Goal: Task Accomplishment & Management: Complete application form

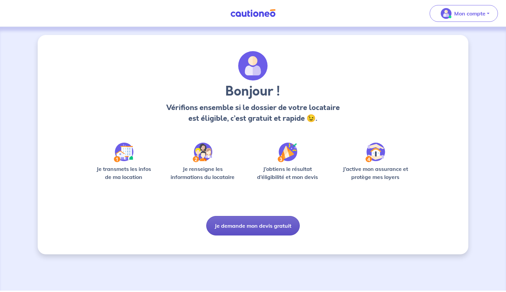
click at [252, 219] on button "Je demande mon devis gratuit" at bounding box center [253, 226] width 94 height 20
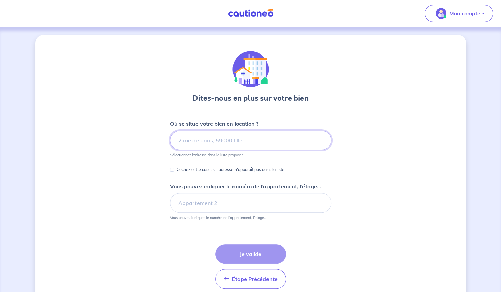
click at [231, 141] on input at bounding box center [251, 141] width 162 height 20
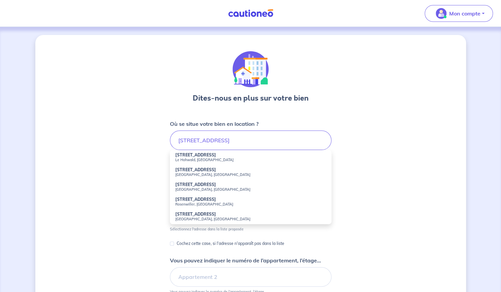
click at [217, 159] on small "Le Hohwald, France" at bounding box center [250, 160] width 151 height 5
type input "11 Rue Sainte-Odile, Le Hohwald, France"
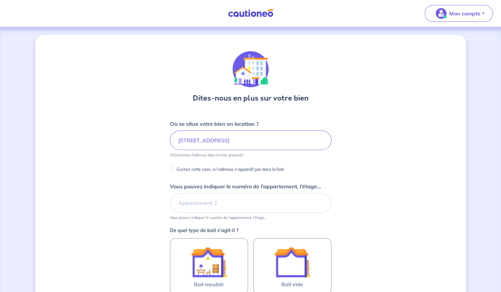
scroll to position [66, 0]
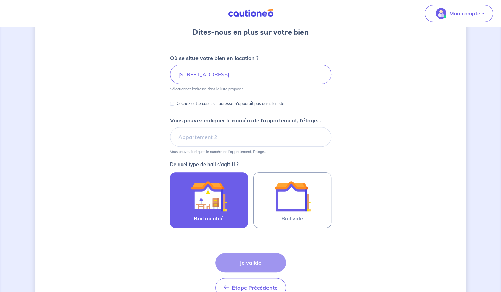
click at [227, 187] on div at bounding box center [208, 196] width 61 height 36
click at [0, 0] on input "Bail meublé" at bounding box center [0, 0] width 0 height 0
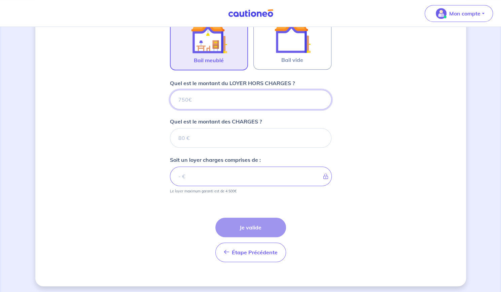
scroll to position [225, 0]
click at [235, 98] on input "Quel est le montant du LOYER HORS CHARGES ?" at bounding box center [251, 99] width 162 height 20
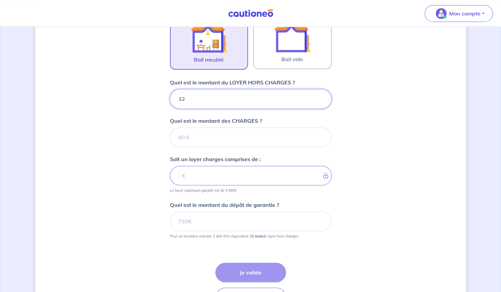
type input "328"
type input "325"
click at [210, 136] on input "Quel est le montant des CHARGES ?" at bounding box center [251, 138] width 162 height 20
type input "25"
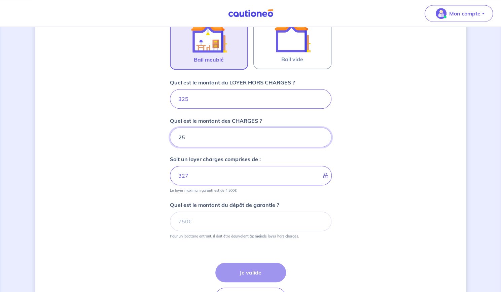
type input "350"
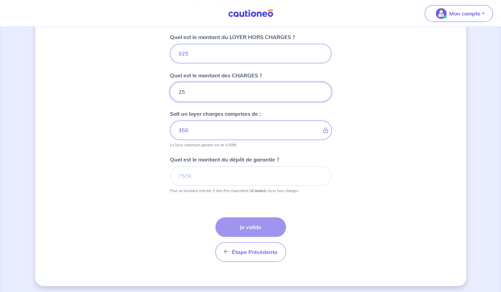
type input "25"
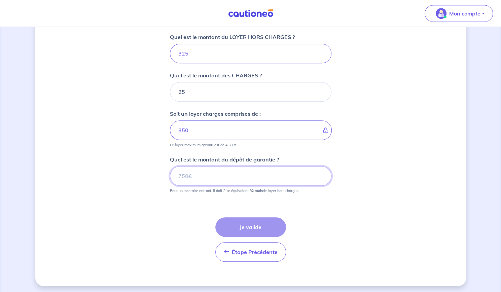
click at [202, 171] on input "Quel est le montant du dépôt de garantie ?" at bounding box center [251, 176] width 162 height 20
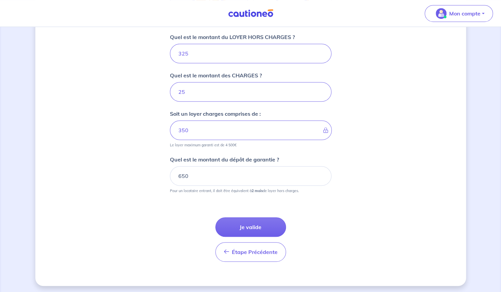
click at [200, 210] on div "Étape Précédente Précédent Je valide Je valide" at bounding box center [251, 231] width 162 height 61
click at [195, 171] on input "650" at bounding box center [251, 176] width 162 height 20
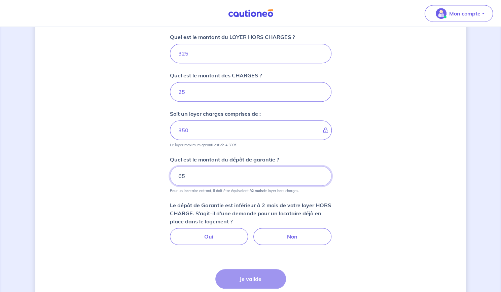
type input "6"
type input "325"
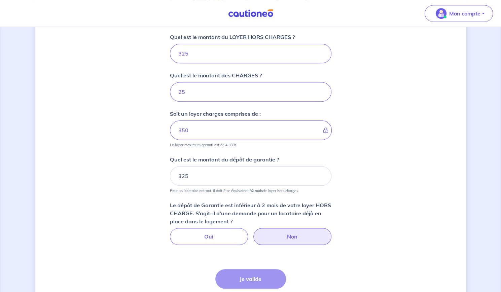
click at [266, 233] on label "Non" at bounding box center [292, 236] width 78 height 17
click at [253, 233] on input "Non" at bounding box center [250, 230] width 4 height 4
radio input "true"
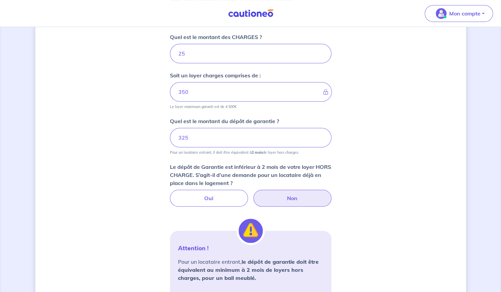
scroll to position [309, 0]
click at [243, 132] on input "325" at bounding box center [251, 138] width 162 height 20
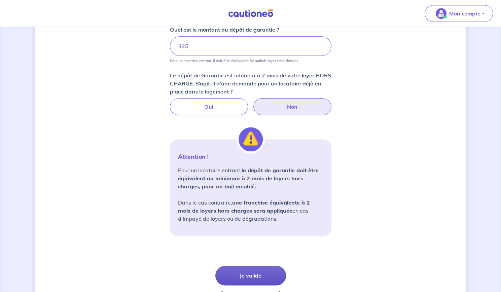
click at [271, 274] on button "Je valide" at bounding box center [250, 276] width 71 height 20
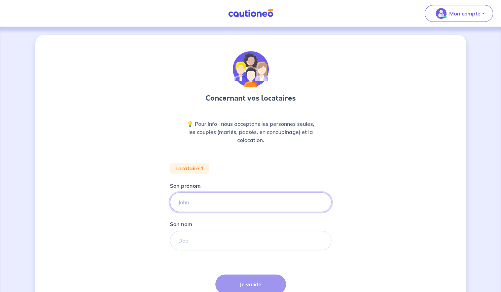
click at [235, 208] on input "Son prénom" at bounding box center [251, 203] width 162 height 20
type input "j"
type input "J"
type input "j"
click at [185, 202] on input "Johnatan" at bounding box center [251, 203] width 162 height 20
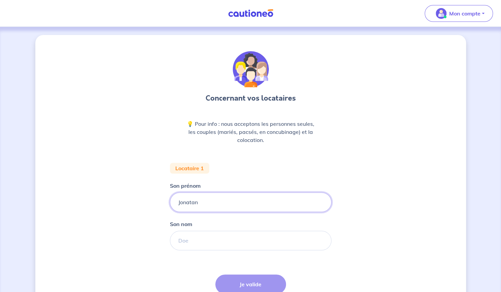
click at [191, 203] on input "Jonatan" at bounding box center [251, 203] width 162 height 20
type input "Jonathan"
click at [205, 243] on input "Son nom" at bounding box center [251, 241] width 162 height 20
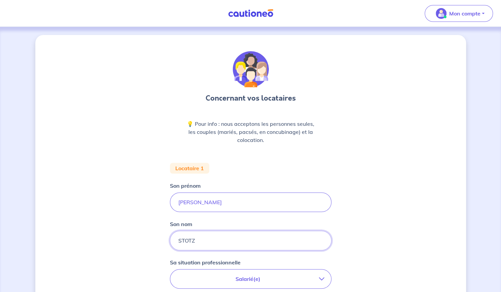
type input "STOTZ"
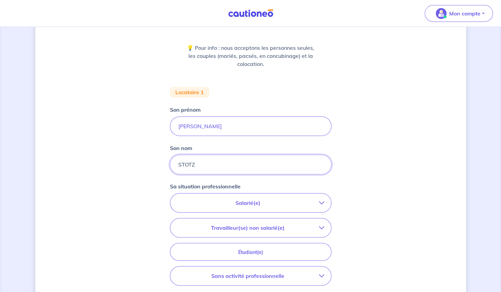
scroll to position [153, 0]
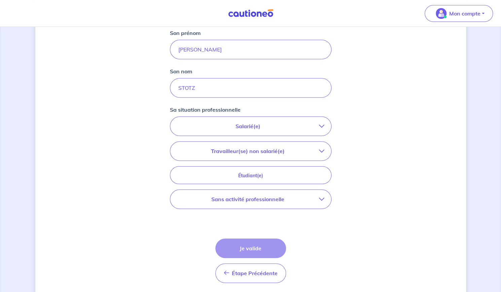
click at [302, 125] on p "Salarié(e)" at bounding box center [248, 126] width 142 height 8
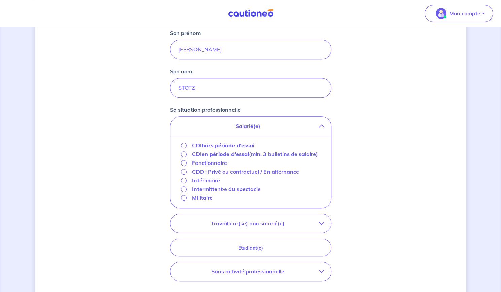
click at [181, 146] on div "CDI hors période d'essai" at bounding box center [218, 145] width 74 height 8
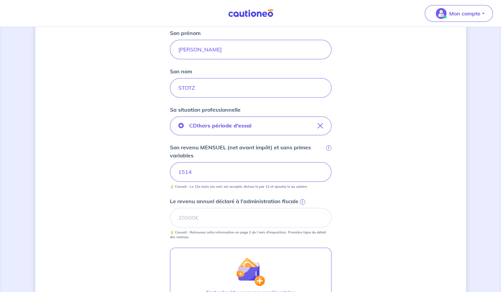
click at [139, 158] on div "Concernant vos locataires 💡 Pour info : nous acceptons les personnes seules, le…" at bounding box center [250, 145] width 431 height 526
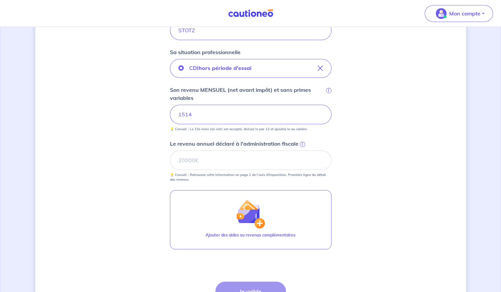
scroll to position [222, 0]
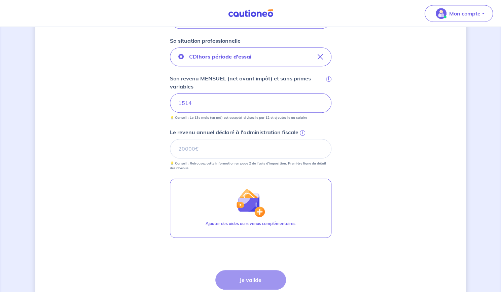
click at [300, 133] on span "i" at bounding box center [302, 132] width 5 height 5
click at [300, 139] on input "Le revenu annuel déclaré à l'administration fiscale i" at bounding box center [251, 149] width 162 height 20
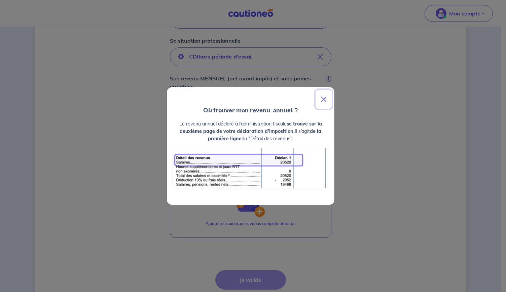
click at [325, 96] on button "Close" at bounding box center [324, 99] width 16 height 19
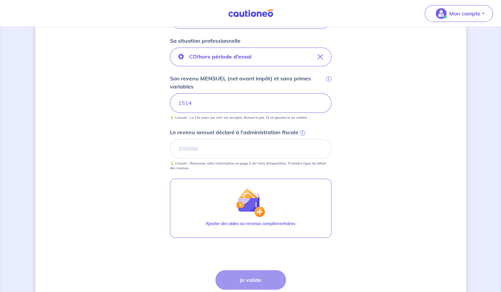
click at [250, 160] on small "💡 Conseil : Retrouvez cette information en page 2 de l’avis d'imposition. Premi…" at bounding box center [251, 165] width 162 height 12
click at [254, 157] on input "Le revenu annuel déclaré à l'administration fiscale i" at bounding box center [251, 149] width 162 height 20
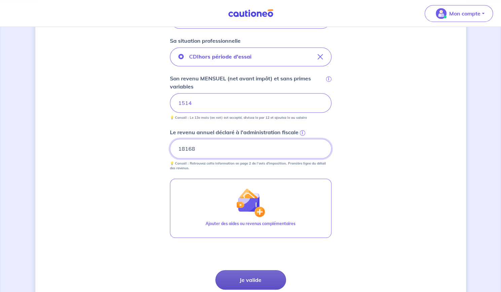
type input "18168"
click at [256, 278] on button "Je valide" at bounding box center [250, 280] width 71 height 20
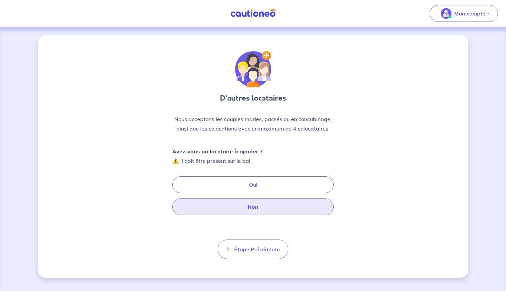
click at [271, 209] on button "Non" at bounding box center [253, 207] width 162 height 17
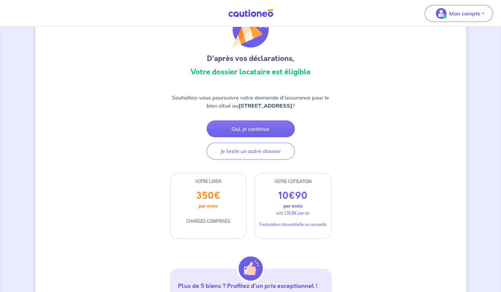
scroll to position [37, 0]
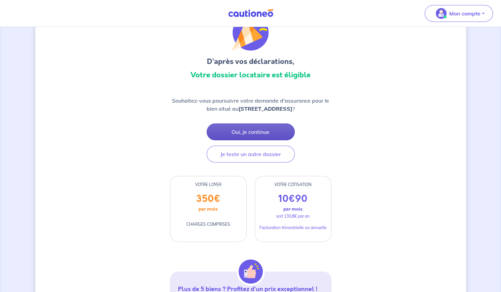
click at [283, 130] on button "Oui, je continue" at bounding box center [251, 132] width 88 height 17
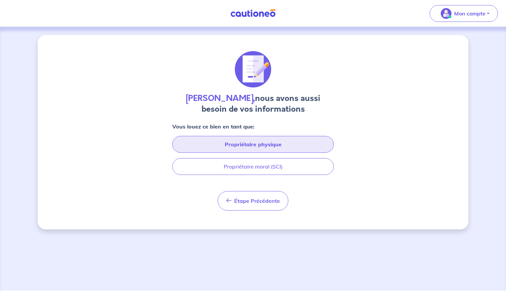
click at [271, 144] on button "Propriétaire physique" at bounding box center [253, 144] width 162 height 17
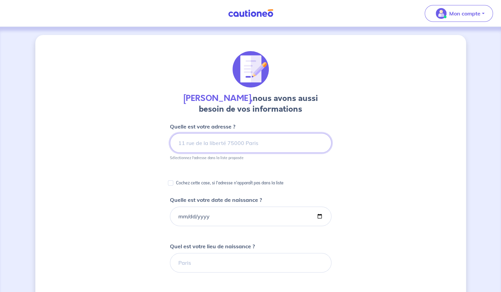
click at [271, 144] on input at bounding box center [251, 143] width 162 height 20
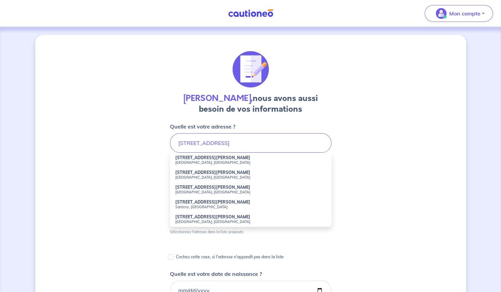
click at [232, 160] on strong "32 Avenue du Général de Gaulle" at bounding box center [212, 157] width 75 height 5
type input "32 Avenue du Général de Gaulle, Strasbourg, France"
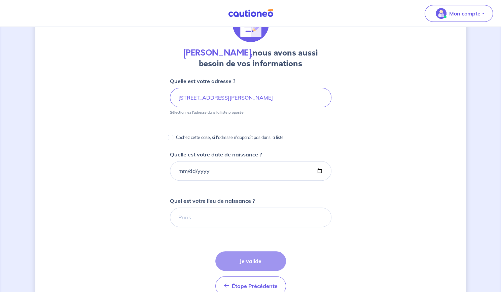
scroll to position [46, 0]
click at [210, 163] on input "Quelle est votre date de naissance ?" at bounding box center [251, 171] width 162 height 20
type input "2001-05-20"
click at [216, 218] on input "Quel est votre lieu de naissance ?" at bounding box center [251, 217] width 162 height 20
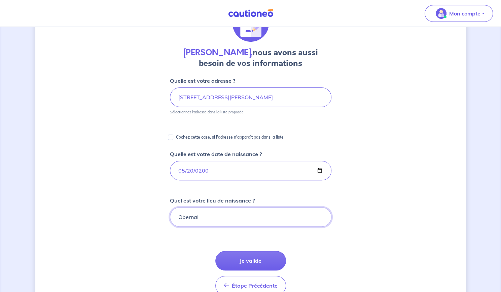
type input "Obernai"
click at [210, 254] on form "Quelle est votre adresse ? 32 Avenue du Général de Gaulle, Strasbourg, France S…" at bounding box center [251, 241] width 162 height 329
click at [249, 256] on button "Je valide" at bounding box center [250, 261] width 71 height 20
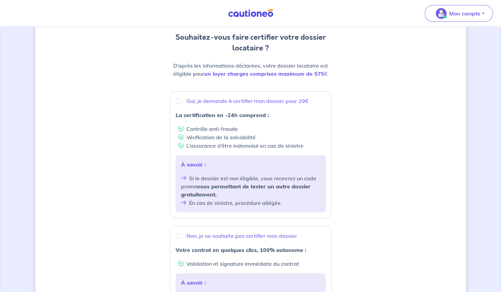
scroll to position [63, 0]
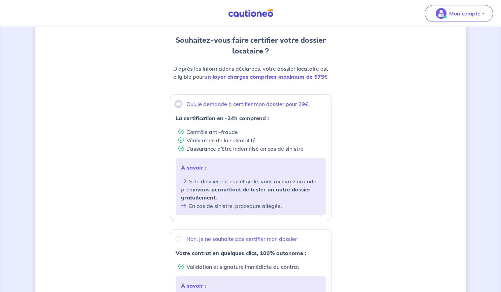
click at [177, 103] on input "Oui, je demande à certifier mon dossier pour 29€" at bounding box center [178, 103] width 5 height 5
radio input "true"
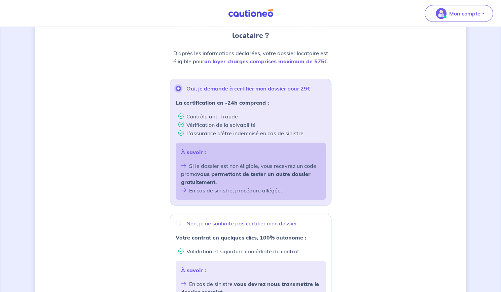
scroll to position [204, 0]
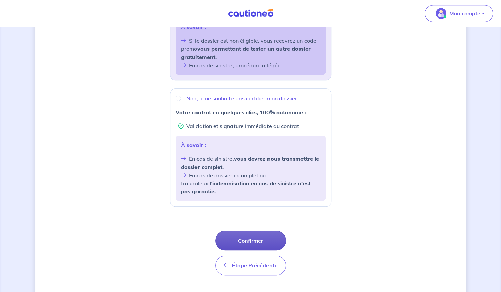
click at [272, 231] on button "Confirmer" at bounding box center [250, 241] width 71 height 20
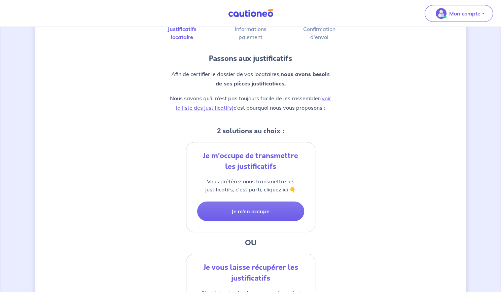
scroll to position [15, 0]
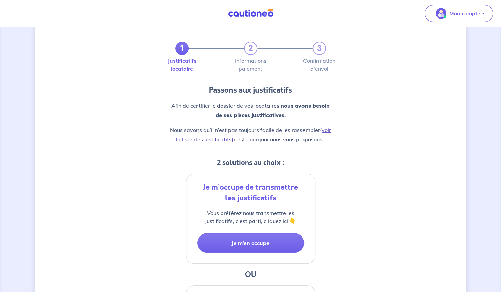
click at [328, 128] on link "(voir la liste des justificatifs)" at bounding box center [253, 135] width 155 height 16
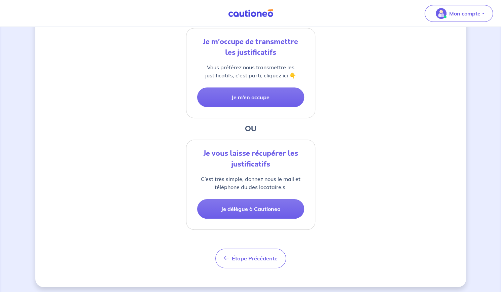
scroll to position [162, 0]
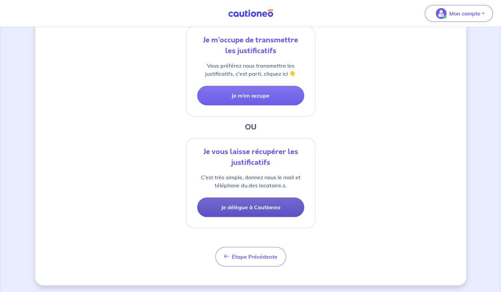
click at [238, 208] on button "Je délègue à Cautioneo" at bounding box center [250, 208] width 107 height 20
select select "FR"
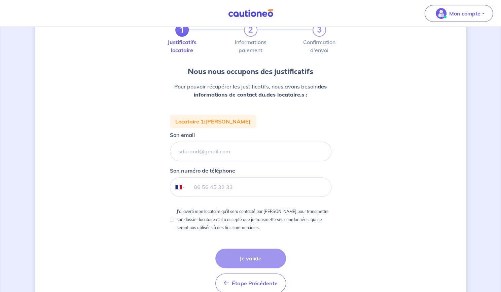
scroll to position [28, 0]
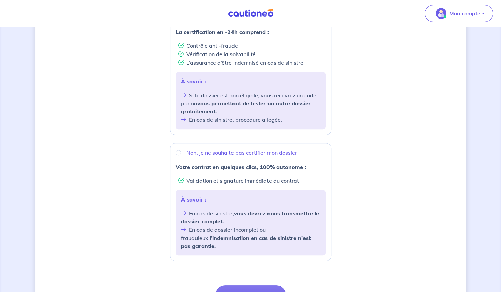
scroll to position [32, 0]
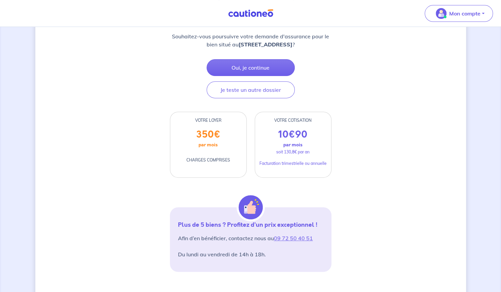
scroll to position [102, 0]
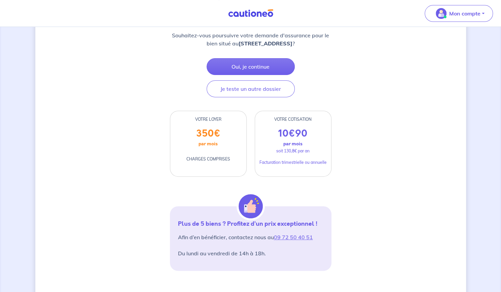
click at [261, 111] on div "VOTRE COTISATION 10 € 90 par mois soit 130,8€ par an Facturation trimestrielle …" at bounding box center [293, 144] width 77 height 66
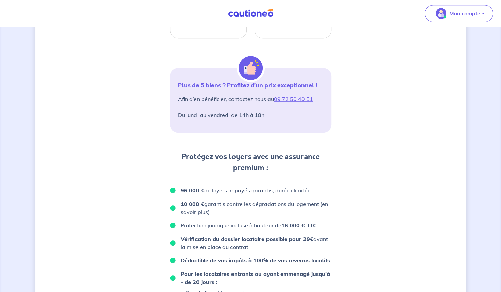
scroll to position [242, 0]
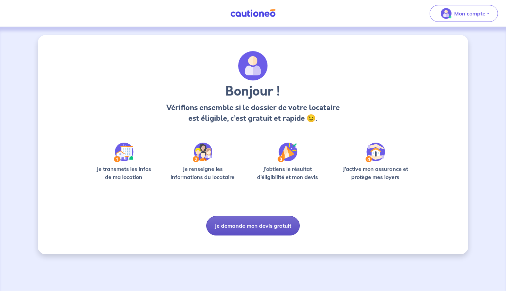
click at [265, 223] on button "Je demande mon devis gratuit" at bounding box center [253, 226] width 94 height 20
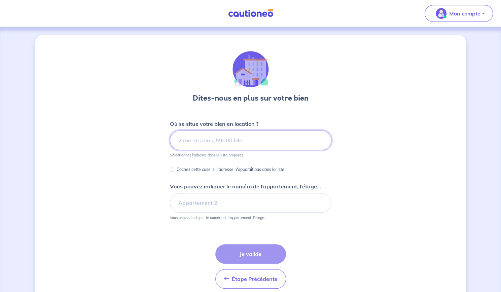
click at [235, 142] on input at bounding box center [251, 141] width 162 height 20
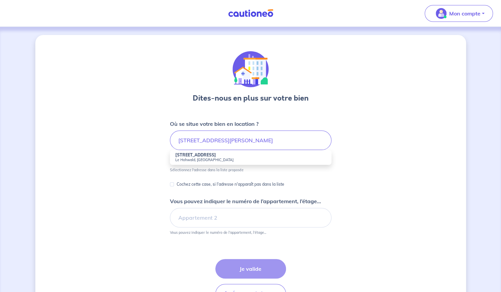
click at [224, 159] on small "Le Hohwald, France" at bounding box center [250, 160] width 151 height 5
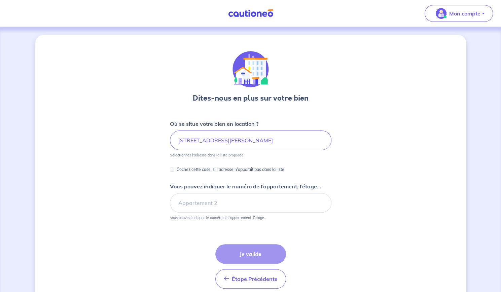
type input "11 Rue Sainte-Odile, Le Hohwald, France"
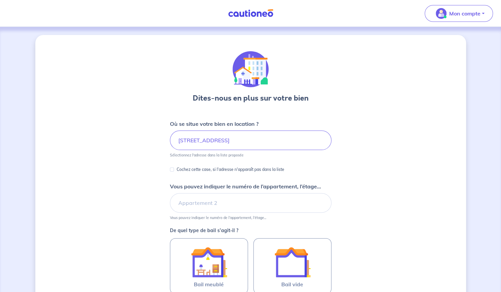
scroll to position [91, 0]
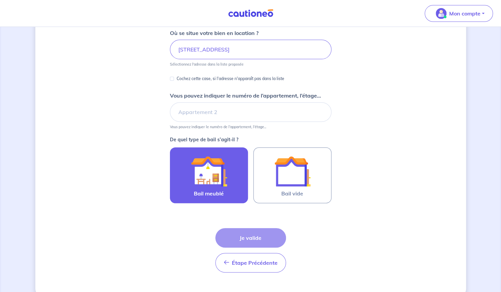
click at [206, 160] on img at bounding box center [209, 171] width 36 height 36
click at [0, 0] on input "Bail meublé" at bounding box center [0, 0] width 0 height 0
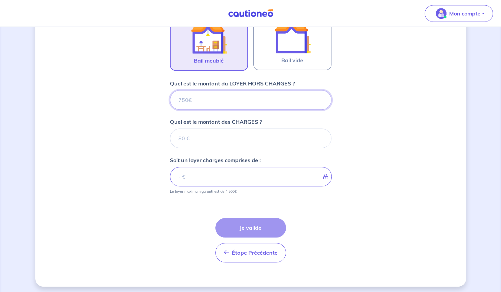
scroll to position [225, 0]
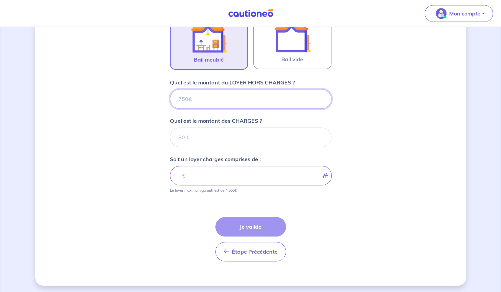
click at [198, 100] on input "Quel est le montant du LOYER HORS CHARGES ?" at bounding box center [251, 99] width 162 height 20
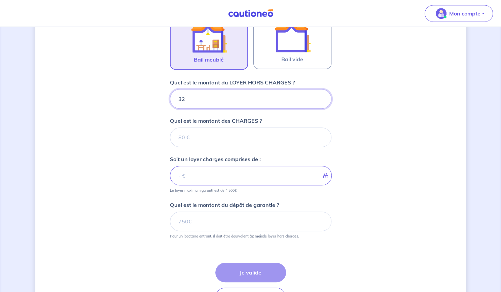
type input "325"
click at [192, 135] on input "Quel est le montant des CHARGES ?" at bounding box center [251, 138] width 162 height 20
click at [182, 143] on input "Quel est le montant des CHARGES ?" at bounding box center [251, 138] width 162 height 20
type input "22"
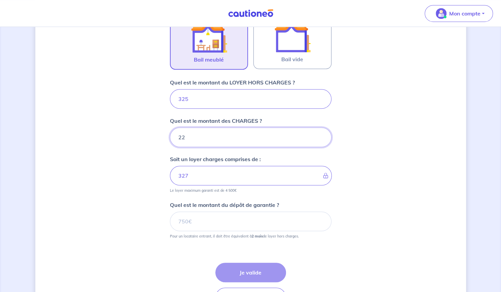
type input "347"
type input "22.35"
type input "347.35"
type input "22.35"
click at [153, 148] on div "Dites-nous en plus sur votre bien Où se situe votre bien en location ? 11 Rue S…" at bounding box center [250, 71] width 431 height 522
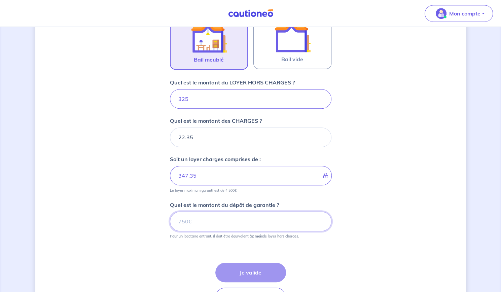
click at [188, 220] on input "Quel est le montant du dépôt de garantie ?" at bounding box center [251, 222] width 162 height 20
type input "650"
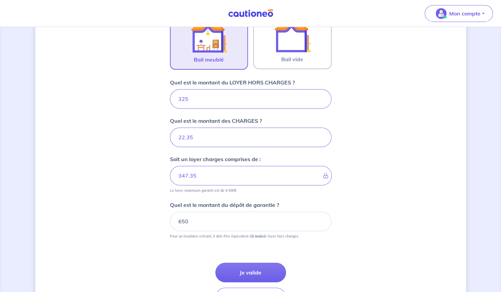
click at [138, 204] on div "Dites-nous en plus sur votre bien Où se situe votre bien en location ? 11 Rue S…" at bounding box center [250, 71] width 431 height 522
click at [251, 271] on button "Je valide" at bounding box center [250, 273] width 71 height 20
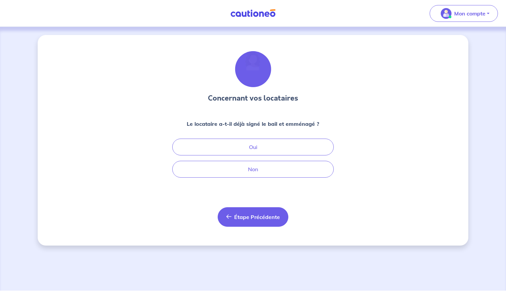
click at [241, 212] on button "Étape Précédente Précédent" at bounding box center [253, 217] width 71 height 20
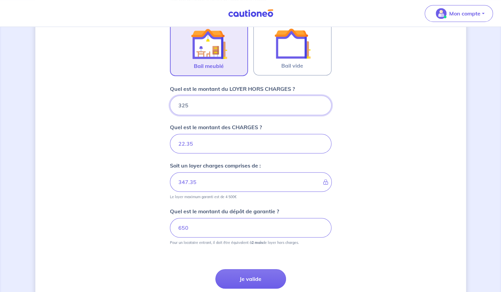
scroll to position [220, 0]
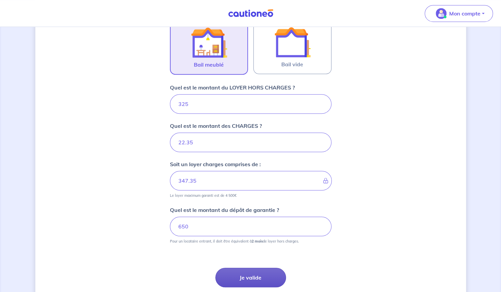
click at [236, 274] on button "Je valide" at bounding box center [250, 278] width 71 height 20
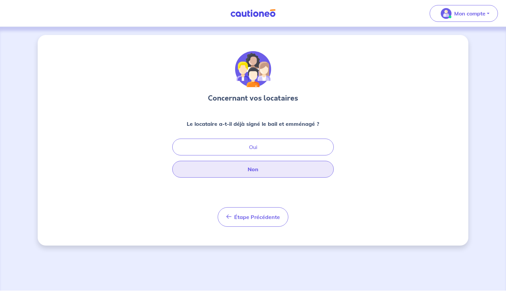
click at [228, 175] on button "Non" at bounding box center [253, 169] width 162 height 17
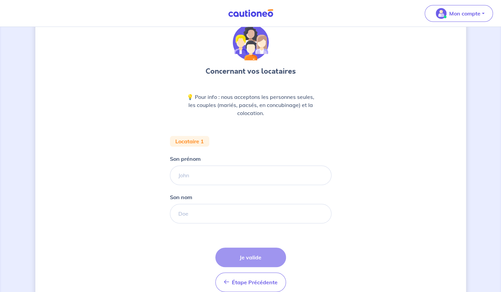
scroll to position [28, 0]
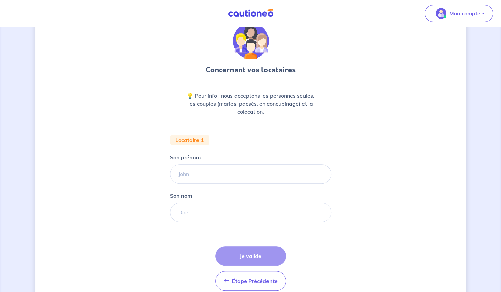
click at [207, 183] on form "Locataire 1 Son prénom Son nom Étape Précédente Précédent Je valide Je valide" at bounding box center [251, 216] width 162 height 162
click at [211, 179] on input "Son prénom" at bounding box center [251, 174] width 162 height 20
type input "Jonathan"
drag, startPoint x: 205, startPoint y: 210, endPoint x: 223, endPoint y: 221, distance: 20.6
click at [205, 210] on input "Son nom" at bounding box center [251, 213] width 162 height 20
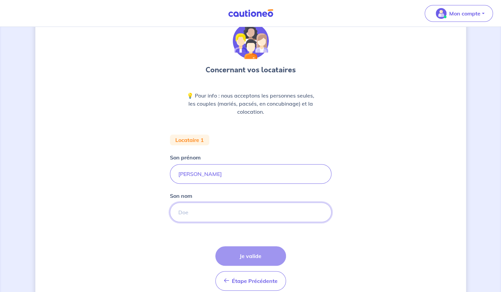
type input "STOTZ"
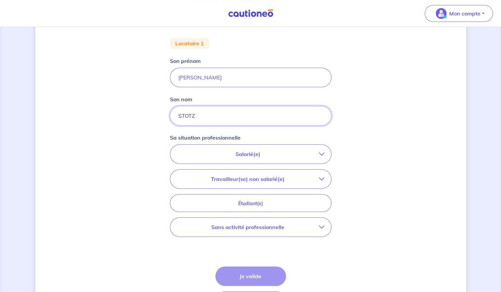
scroll to position [128, 0]
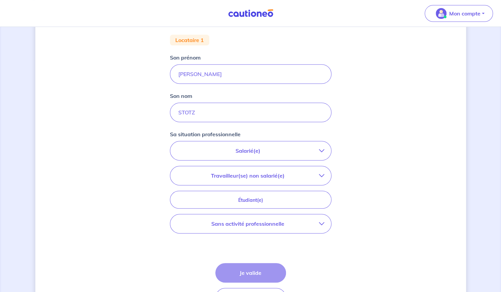
click at [316, 148] on p "Salarié(e)" at bounding box center [248, 151] width 142 height 8
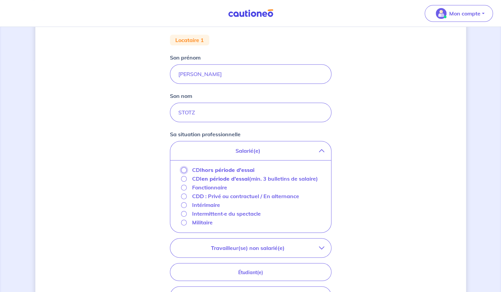
click at [184, 170] on input "CDI hors période d'essai" at bounding box center [184, 170] width 6 height 6
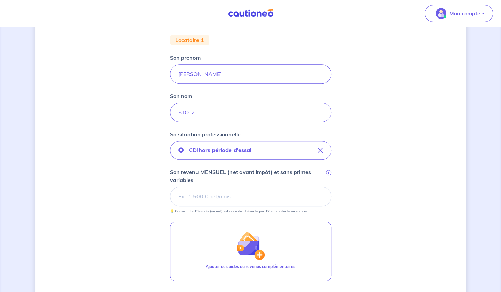
click at [182, 196] on input "Son revenu MENSUEL (net avant impôt) et sans primes variables i" at bounding box center [251, 197] width 162 height 20
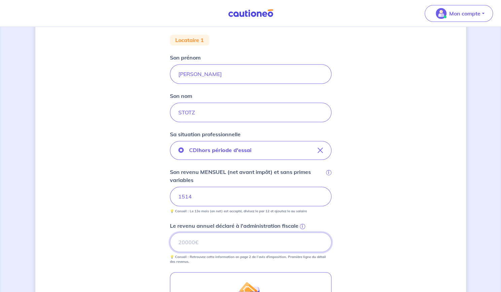
click at [217, 241] on input "Le revenu annuel déclaré à l'administration fiscale i" at bounding box center [251, 243] width 162 height 20
click at [237, 249] on input "Le revenu annuel déclaré à l'administration fiscale i" at bounding box center [251, 243] width 162 height 20
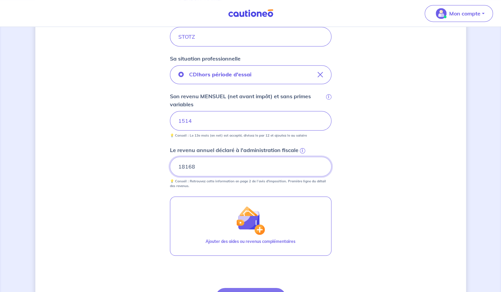
scroll to position [214, 0]
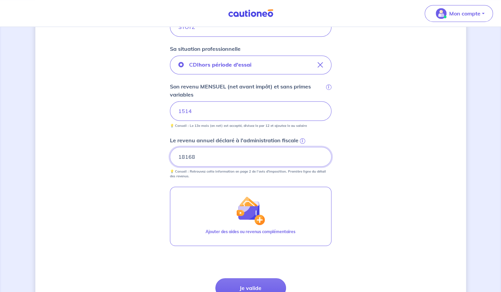
type input "18168"
click at [130, 161] on div "Concernant vos locataires 💡 Pour info : nous acceptons les personnes seules, le…" at bounding box center [250, 84] width 431 height 526
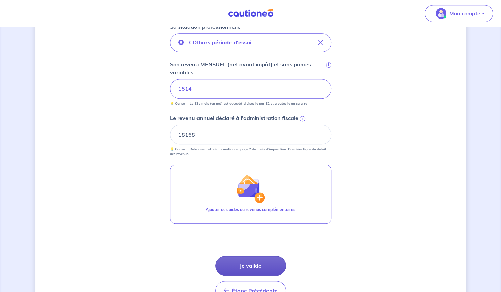
click at [234, 258] on button "Je valide" at bounding box center [250, 266] width 71 height 20
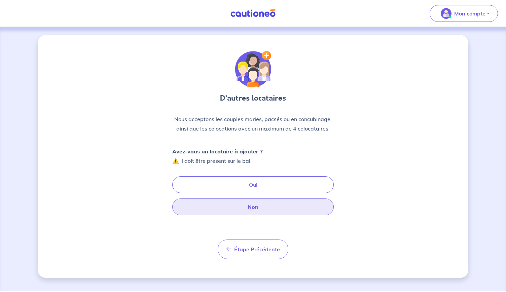
click at [227, 209] on button "Non" at bounding box center [253, 207] width 162 height 17
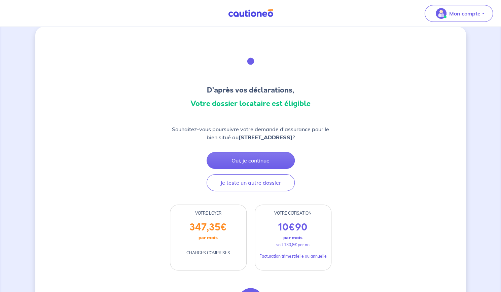
scroll to position [8, 0]
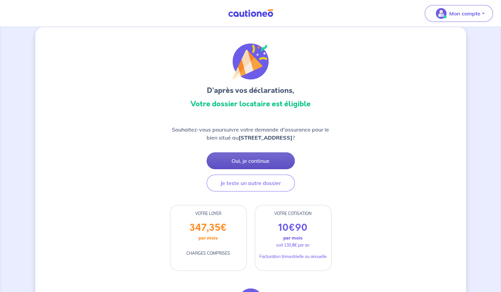
click at [231, 158] on button "Oui, je continue" at bounding box center [251, 160] width 88 height 17
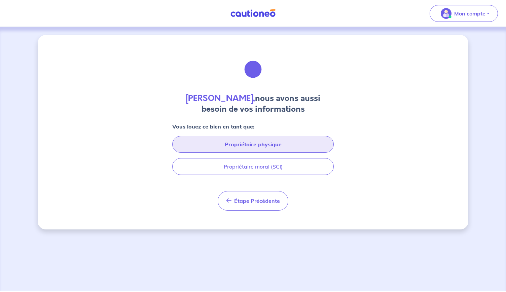
click at [220, 148] on button "Propriétaire physique" at bounding box center [253, 144] width 162 height 17
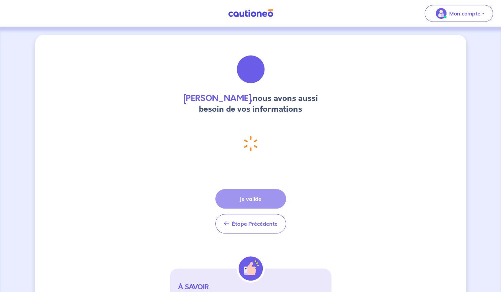
select select "FR"
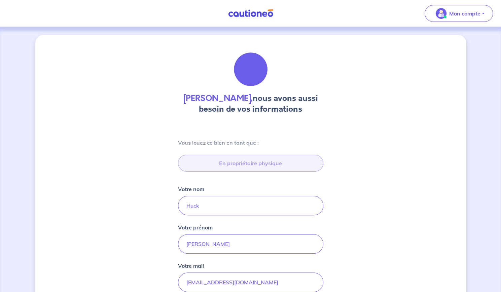
type input "32 Avenue du Général de Gaulle, 67000 Strasbourg"
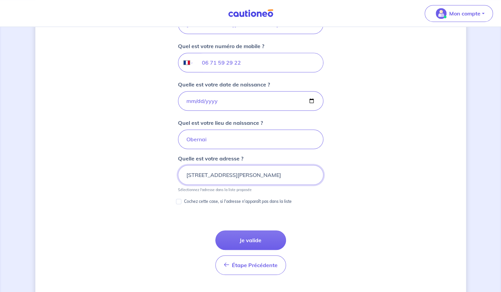
scroll to position [260, 0]
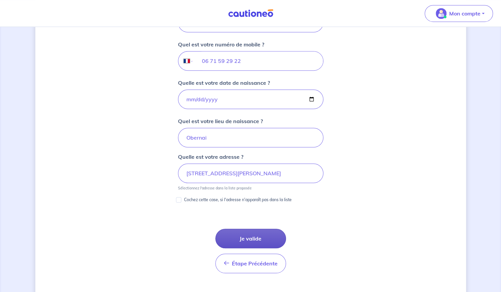
click at [243, 234] on button "Je valide" at bounding box center [250, 239] width 71 height 20
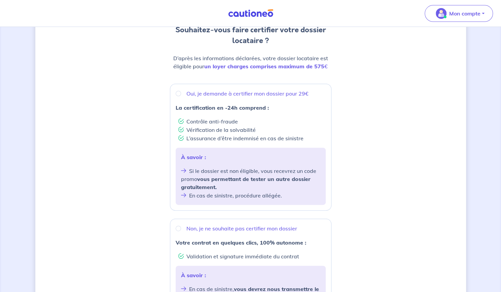
scroll to position [77, 0]
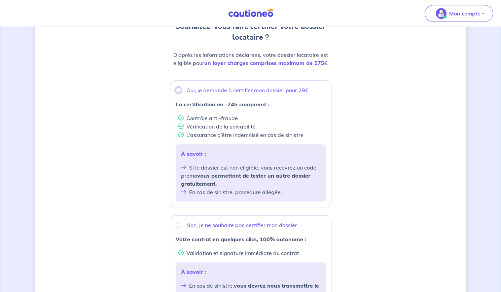
click at [177, 88] on input "Oui, je demande à certifier mon dossier pour 29€" at bounding box center [178, 90] width 5 height 5
radio input "true"
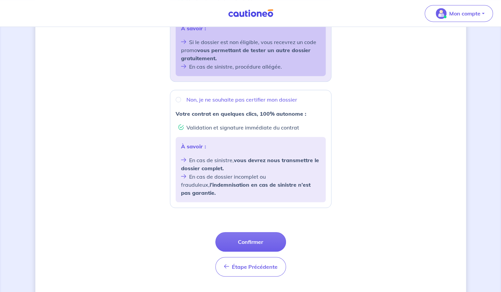
scroll to position [209, 0]
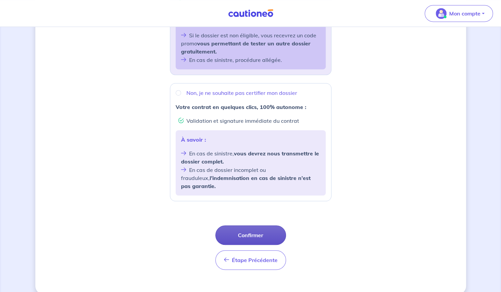
click at [232, 231] on button "Confirmer" at bounding box center [250, 236] width 71 height 20
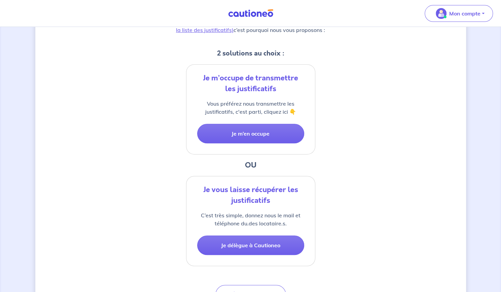
scroll to position [125, 0]
click at [239, 247] on button "Je délègue à Cautioneo" at bounding box center [250, 245] width 107 height 20
select select "FR"
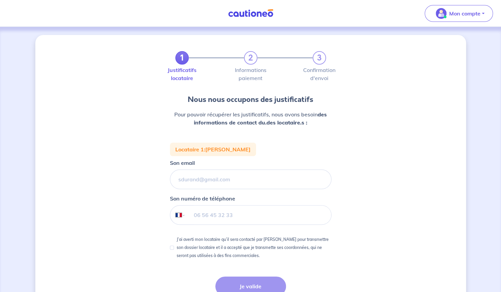
scroll to position [45, 0]
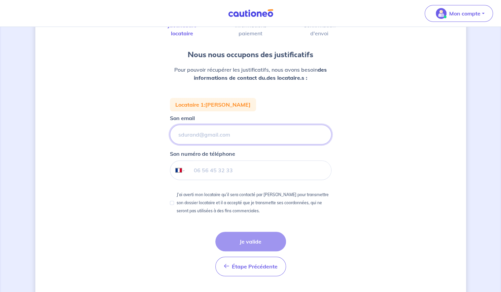
click at [192, 140] on input "Son email" at bounding box center [251, 135] width 162 height 20
type input "johns67220@gmail.com"
click at [235, 178] on input "tel" at bounding box center [257, 170] width 145 height 19
type input "06 17 07 25 83"
click at [179, 202] on p "J’ai averti mon locataire qu’il sera contacté par Cautioneo pour transmettre so…" at bounding box center [254, 203] width 155 height 24
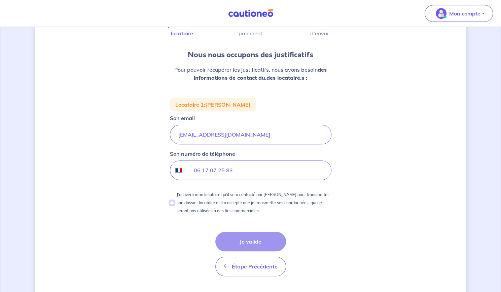
click at [174, 202] on input "J’ai averti mon locataire qu’il sera contacté par Cautioneo pour transmettre so…" at bounding box center [172, 203] width 4 height 4
checkbox input "true"
click at [244, 242] on button "Je valide" at bounding box center [250, 242] width 71 height 20
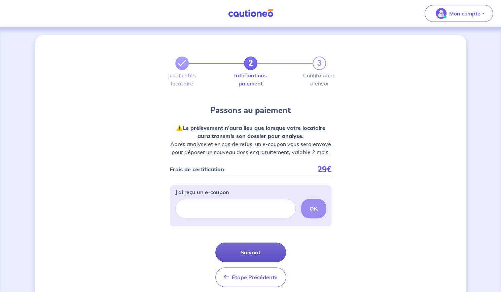
click at [254, 246] on button "Suivant" at bounding box center [250, 253] width 71 height 20
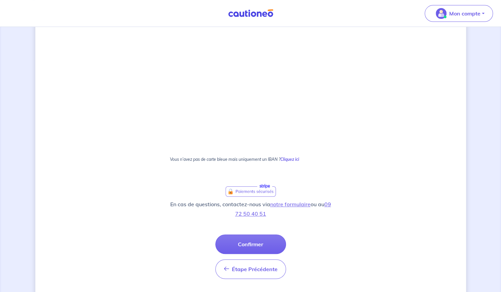
scroll to position [131, 0]
click at [253, 235] on button "Confirmer" at bounding box center [250, 244] width 71 height 20
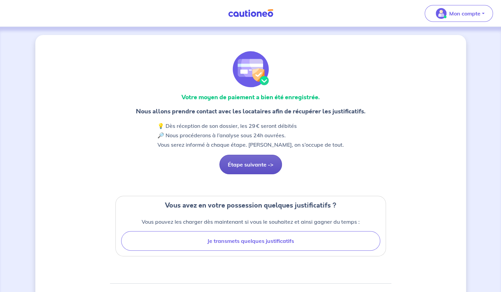
click at [254, 166] on button "Étape suivante ->" at bounding box center [250, 165] width 63 height 20
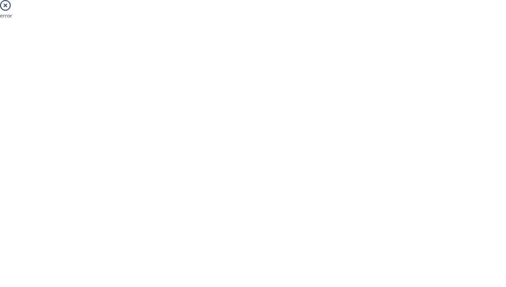
click at [4, 4] on icon at bounding box center [5, 5] width 11 height 11
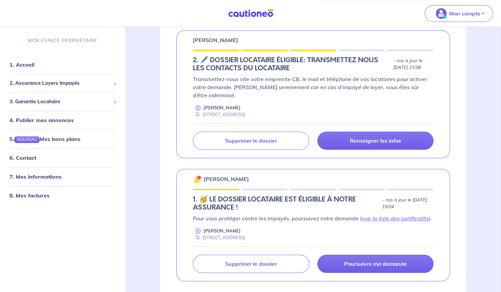
scroll to position [271, 0]
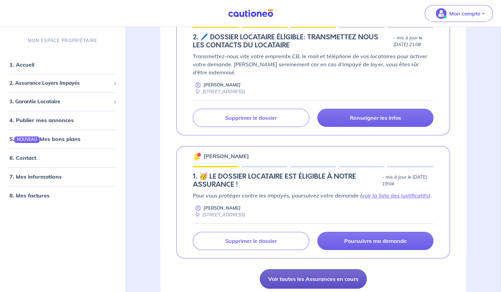
click at [287, 269] on link "Voir toutes les Assurances en cours" at bounding box center [313, 279] width 107 height 20
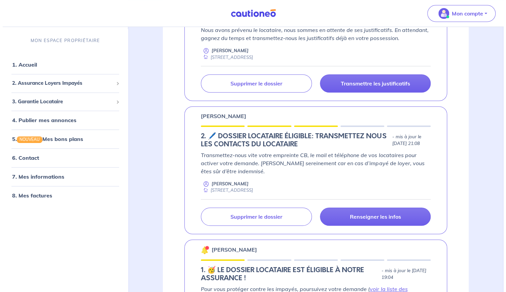
scroll to position [167, 0]
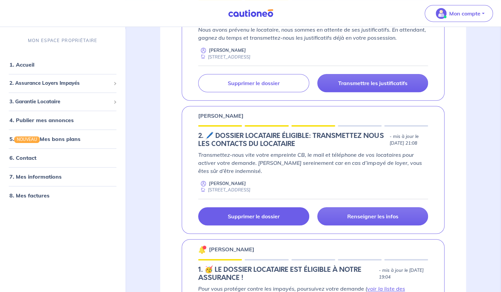
click at [254, 214] on p "Supprimer le dossier" at bounding box center [254, 216] width 52 height 7
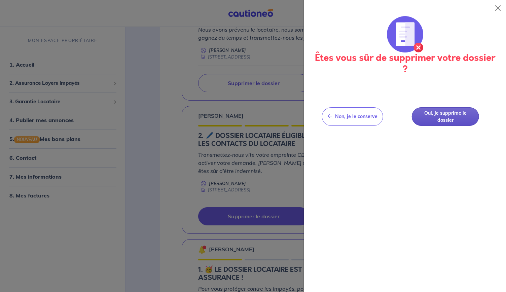
click at [434, 116] on button "Oui, je supprime le dossier" at bounding box center [445, 116] width 67 height 19
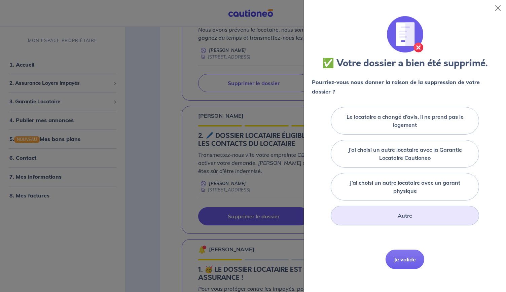
click at [419, 221] on div "Autre" at bounding box center [405, 216] width 148 height 20
click at [404, 212] on label "Autre" at bounding box center [405, 216] width 14 height 8
click at [0, 0] on input "Autre" at bounding box center [0, 0] width 0 height 0
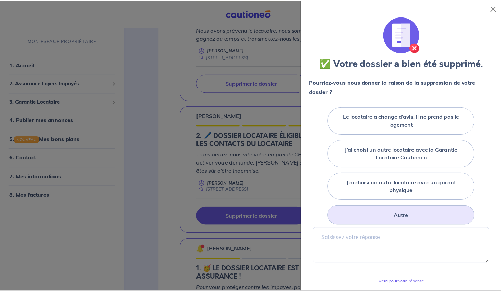
scroll to position [33, 0]
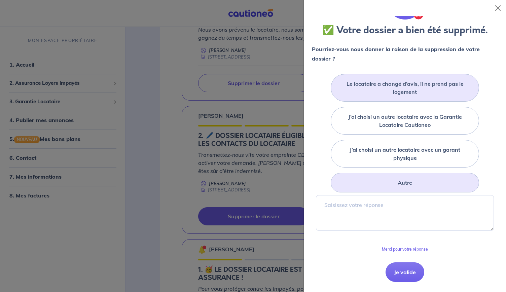
click at [401, 90] on label "Le locataire a changé d’avis, il ne prend pas le logement" at bounding box center [404, 88] width 131 height 16
click at [0, 0] on input "Le locataire a changé d’avis, il ne prend pas le logement" at bounding box center [0, 0] width 0 height 0
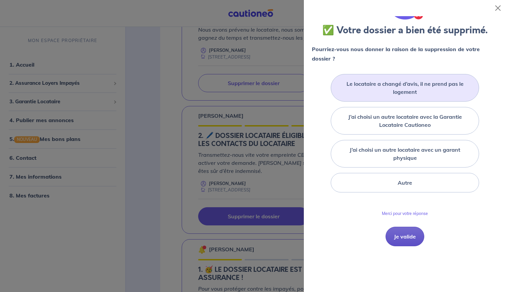
click at [405, 239] on button "Je valide" at bounding box center [405, 237] width 39 height 20
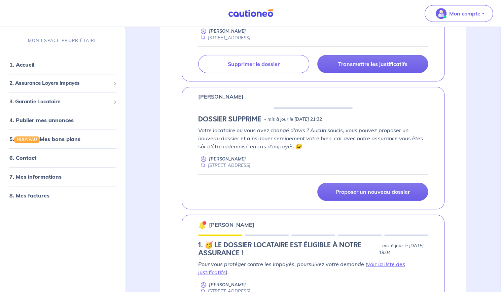
scroll to position [270, 0]
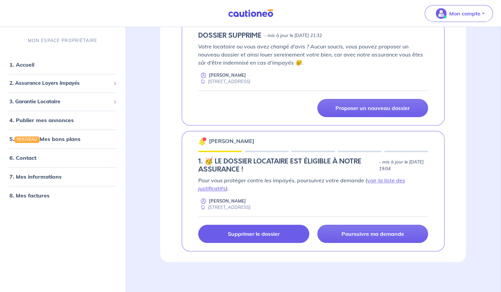
click at [279, 228] on link "Supprimer le dossier" at bounding box center [253, 234] width 111 height 18
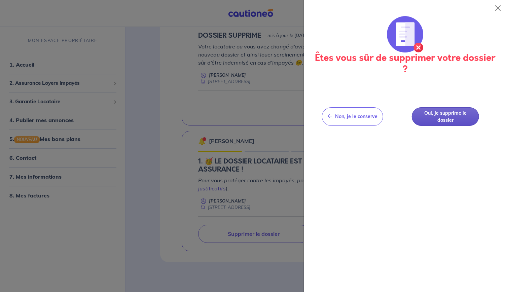
click at [431, 117] on button "Oui, je supprime le dossier" at bounding box center [445, 116] width 67 height 19
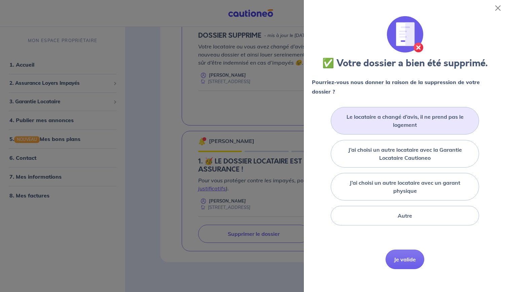
click at [407, 120] on label "Le locataire a changé d’avis, il ne prend pas le logement" at bounding box center [404, 121] width 131 height 16
click at [0, 0] on input "Le locataire a changé d’avis, il ne prend pas le logement" at bounding box center [0, 0] width 0 height 0
click at [408, 264] on button "Je valide" at bounding box center [405, 270] width 39 height 20
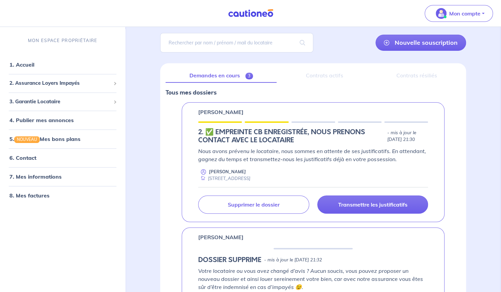
scroll to position [45, 0]
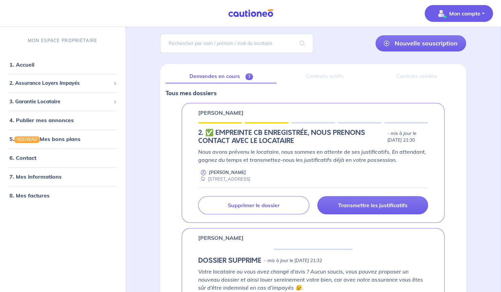
click at [479, 13] on p "Mon compte" at bounding box center [464, 13] width 31 height 8
click at [322, 64] on div "Demandes en cours 3 Contrats actifs Contrats résiliés Tous mes dossiers Jonatha…" at bounding box center [313, 276] width 306 height 425
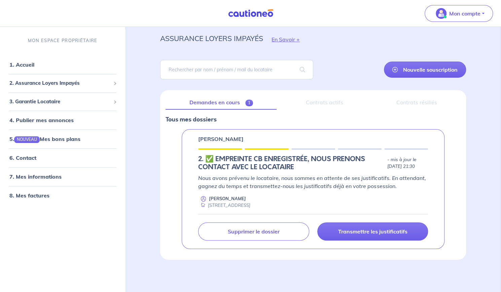
scroll to position [18, 0]
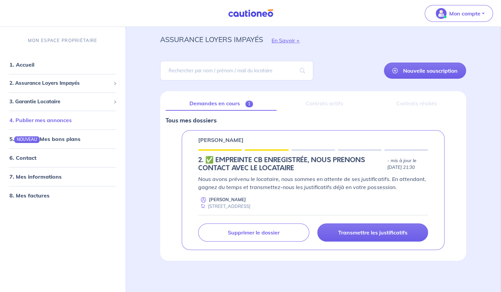
click at [60, 120] on link "4. Publier mes annonces" at bounding box center [40, 120] width 62 height 7
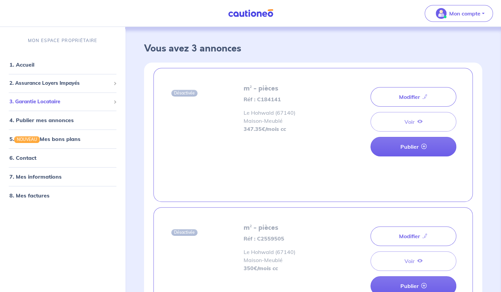
click at [53, 102] on span "3. Garantie Locataire" at bounding box center [59, 102] width 101 height 8
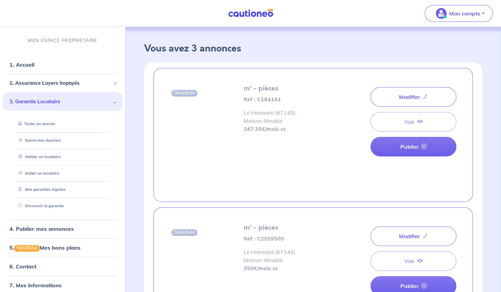
click at [66, 104] on span "3. Garantie Locataire" at bounding box center [59, 102] width 101 height 8
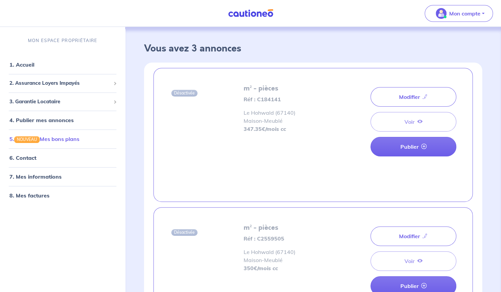
click at [75, 142] on link "5. NOUVEAU Mes bons plans" at bounding box center [44, 139] width 70 height 7
